Goal: Transaction & Acquisition: Purchase product/service

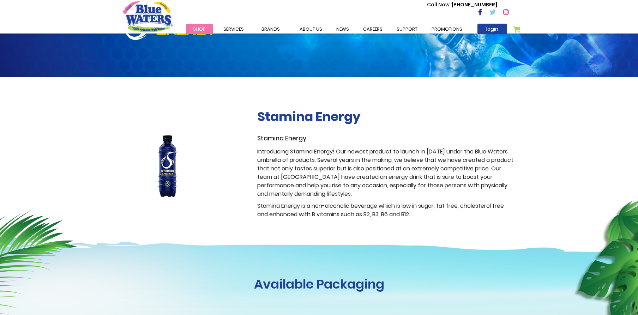
scroll to position [110, 0]
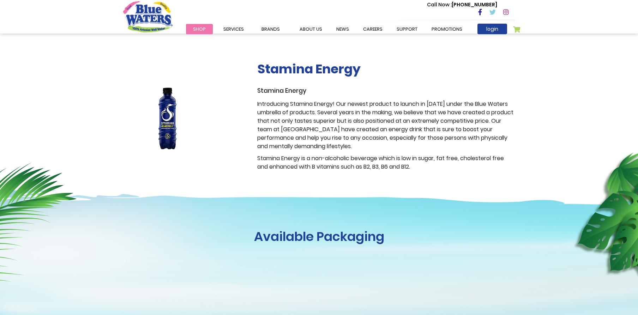
click at [165, 100] on img at bounding box center [167, 118] width 89 height 64
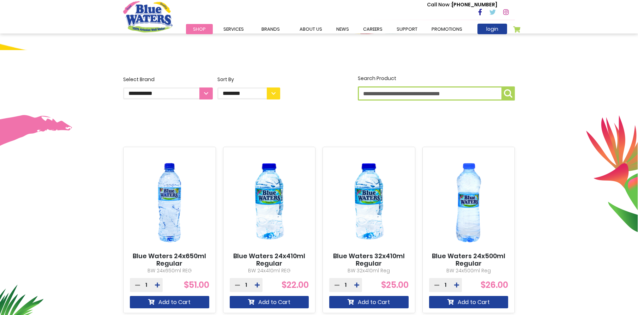
scroll to position [181, 0]
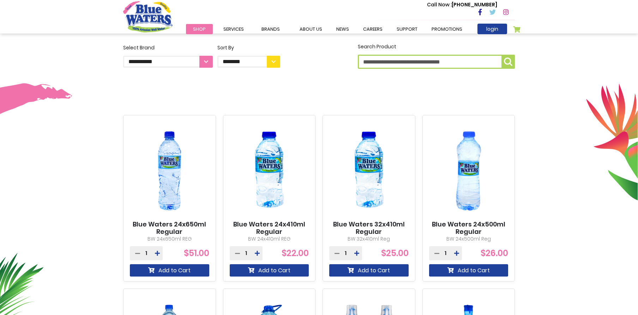
click at [257, 252] on icon at bounding box center [257, 254] width 5 height 6
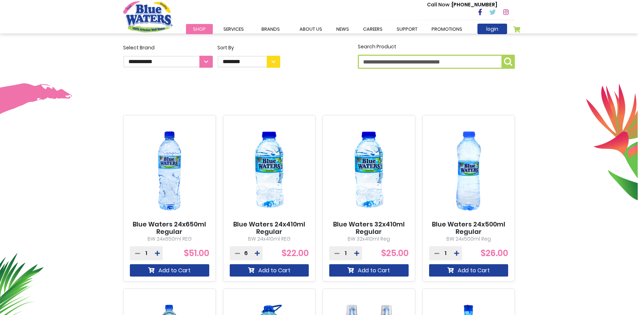
click at [257, 252] on icon at bounding box center [257, 254] width 5 height 6
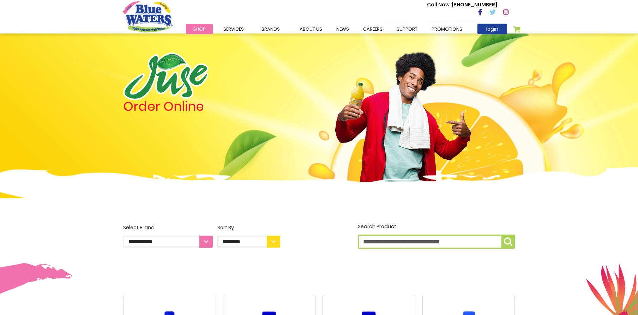
scroll to position [0, 0]
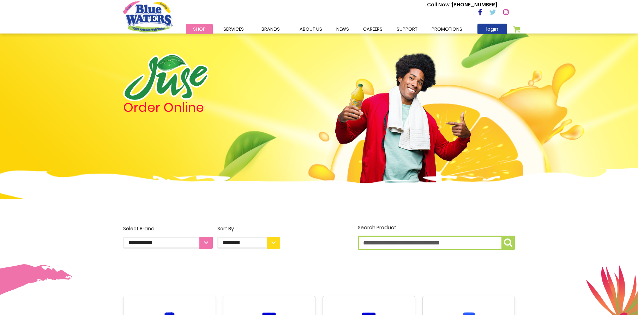
drag, startPoint x: 198, startPoint y: 51, endPoint x: 274, endPoint y: 59, distance: 75.6
click at [274, 59] on div "Order Online" at bounding box center [319, 133] width 638 height 198
drag, startPoint x: 198, startPoint y: 87, endPoint x: 144, endPoint y: 88, distance: 54.0
drag, startPoint x: 129, startPoint y: 79, endPoint x: 295, endPoint y: 82, distance: 166.0
drag, startPoint x: 126, startPoint y: 109, endPoint x: 221, endPoint y: 109, distance: 94.6
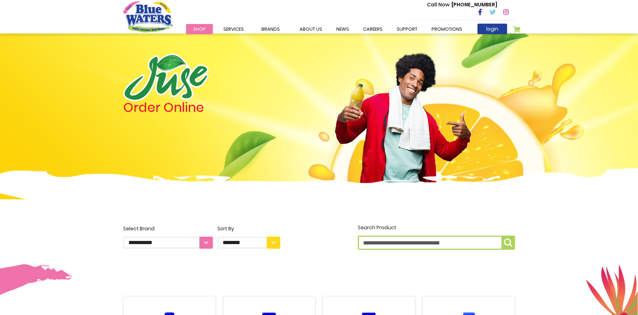
click at [221, 109] on h4 "Order Online" at bounding box center [201, 107] width 157 height 13
